Goal: Download file/media

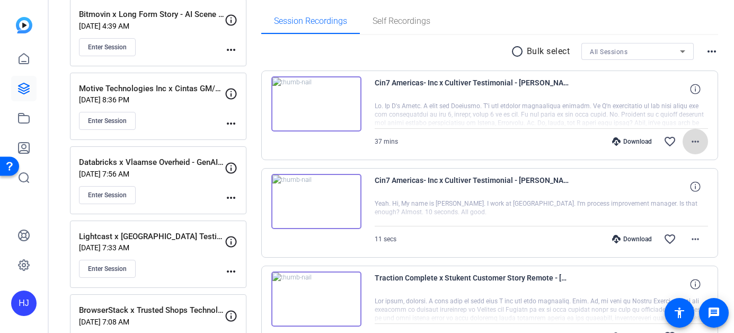
click at [689, 145] on mat-icon "more_horiz" at bounding box center [695, 141] width 13 height 13
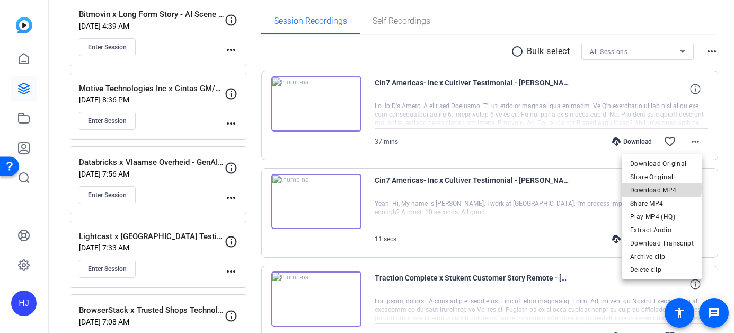
click at [658, 188] on span "Download MP4" at bounding box center [662, 190] width 64 height 13
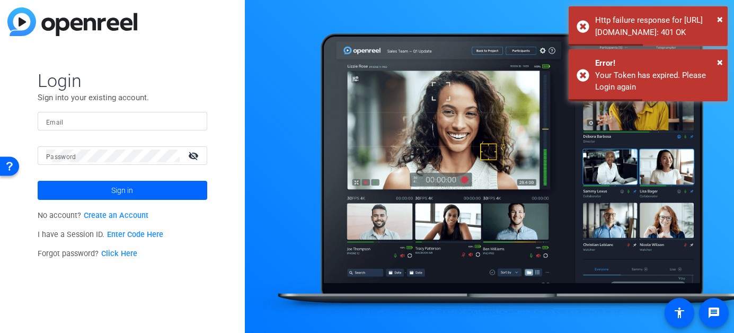
type input "heather@testimonialhero.com"
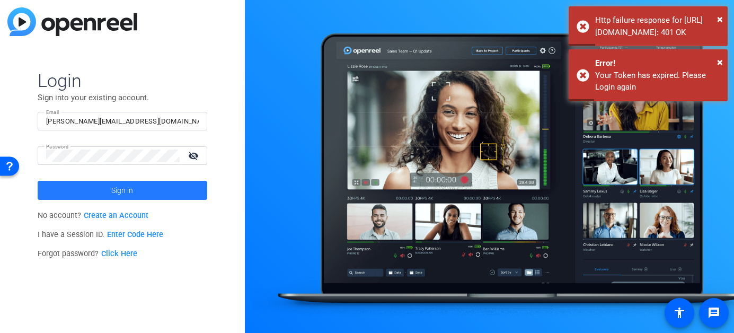
click at [128, 191] on span "Sign in" at bounding box center [122, 190] width 22 height 26
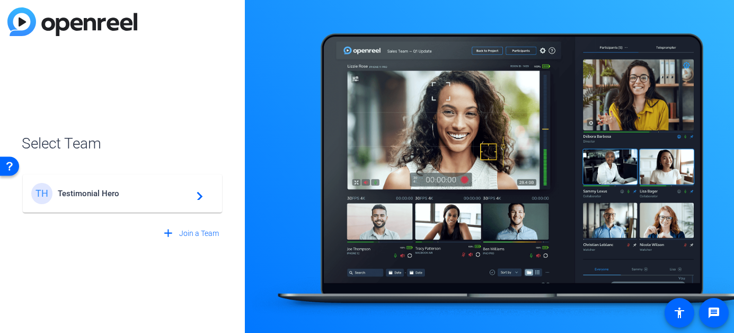
click at [92, 188] on div "TH Testimonial Hero navigate_next" at bounding box center [122, 193] width 182 height 21
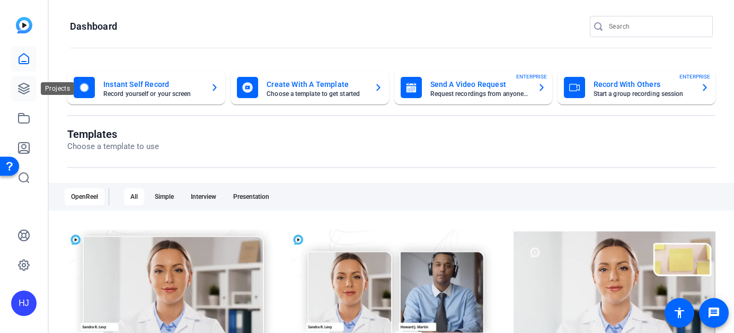
click at [28, 90] on icon at bounding box center [23, 88] width 13 height 13
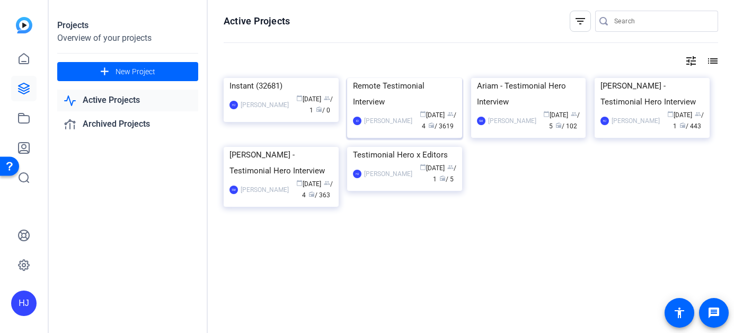
click at [420, 110] on div "Remote Testimonial Interview" at bounding box center [404, 94] width 103 height 32
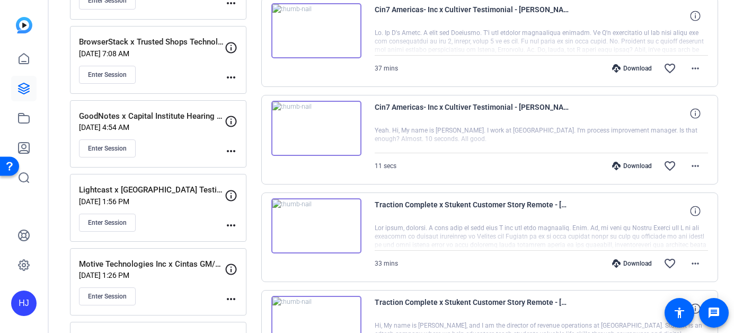
scroll to position [410, 0]
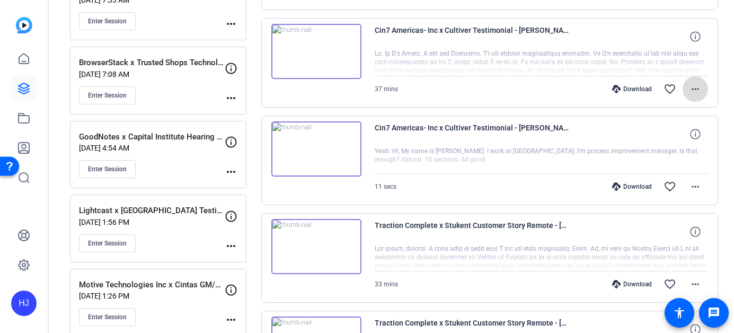
click at [692, 89] on mat-icon "more_horiz" at bounding box center [695, 89] width 13 height 13
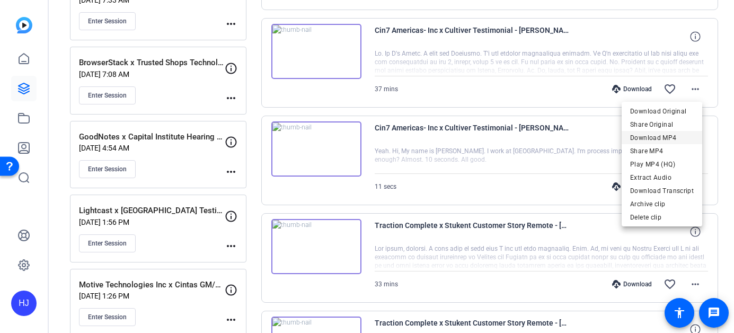
click at [660, 136] on span "Download MP4" at bounding box center [662, 137] width 64 height 13
